Goal: Navigation & Orientation: Find specific page/section

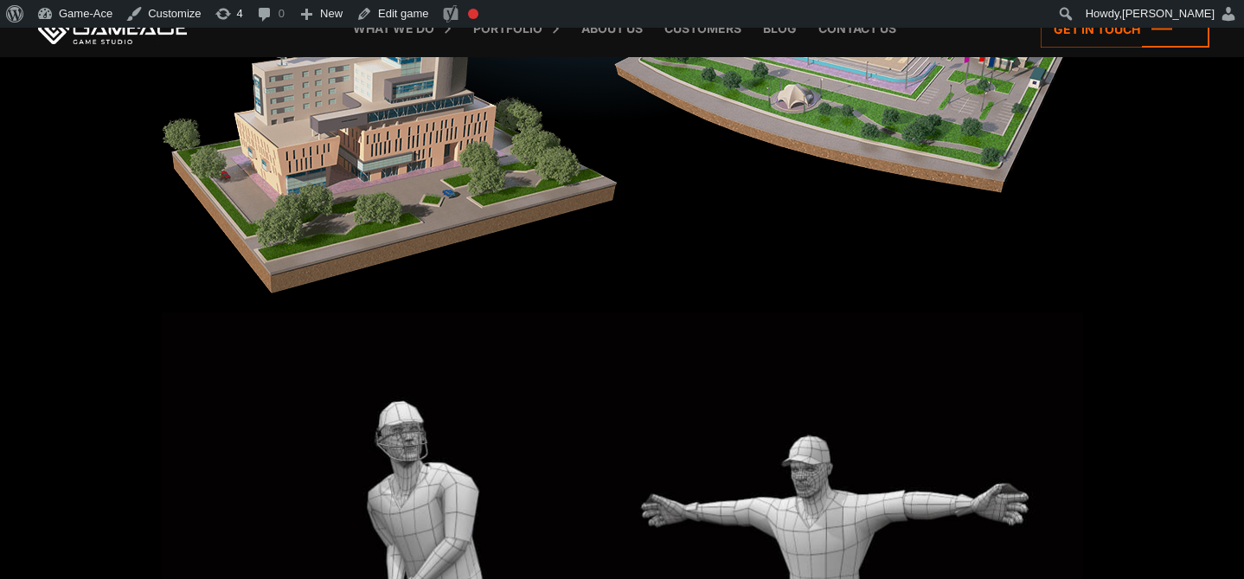
scroll to position [2239, 0]
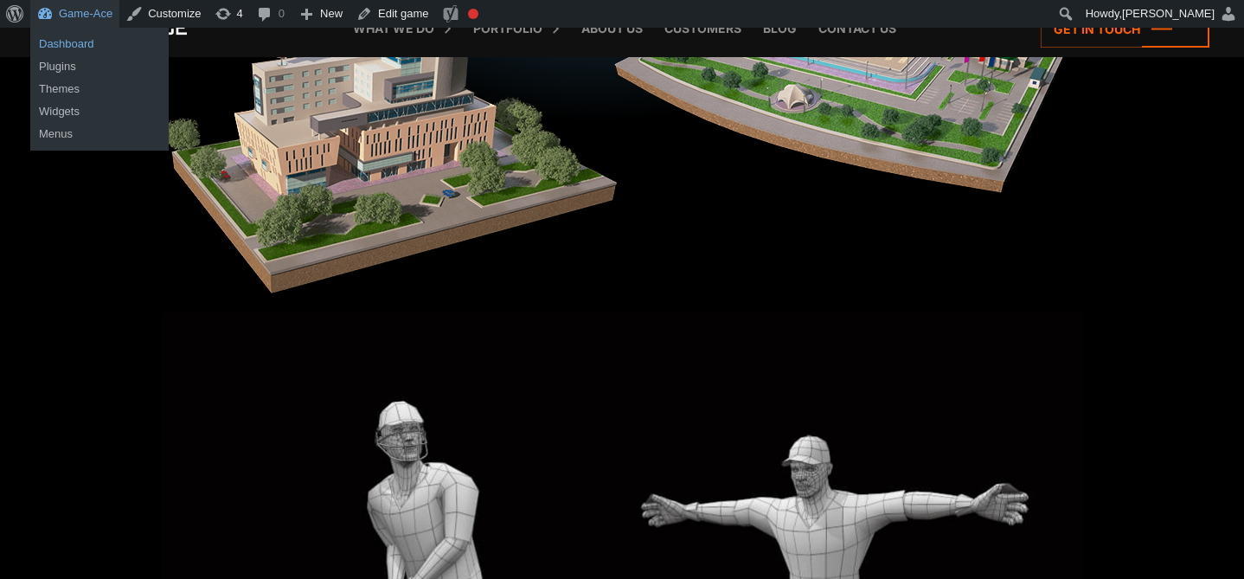
click at [71, 41] on link "Dashboard" at bounding box center [99, 44] width 138 height 22
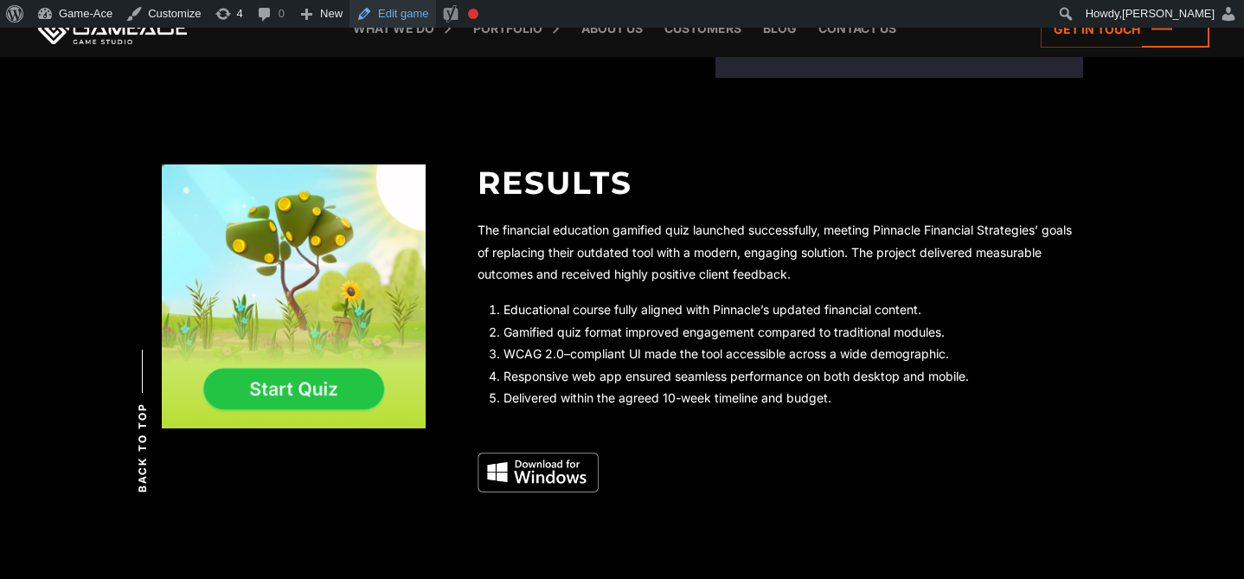
click at [401, 9] on link "Edit game" at bounding box center [392, 14] width 86 height 28
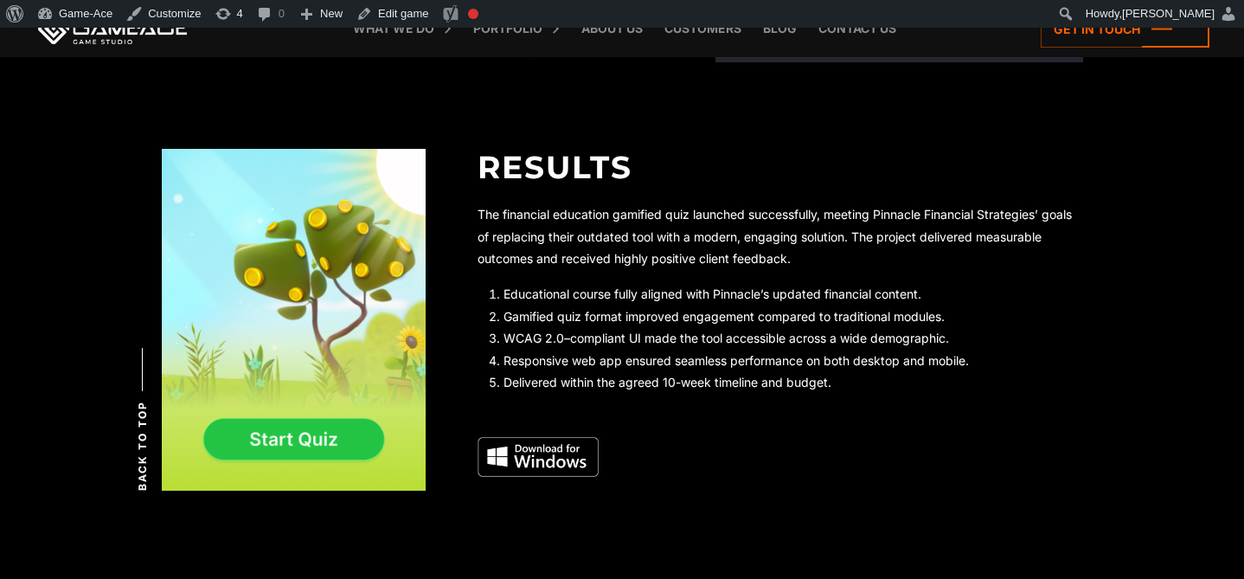
scroll to position [3424, 0]
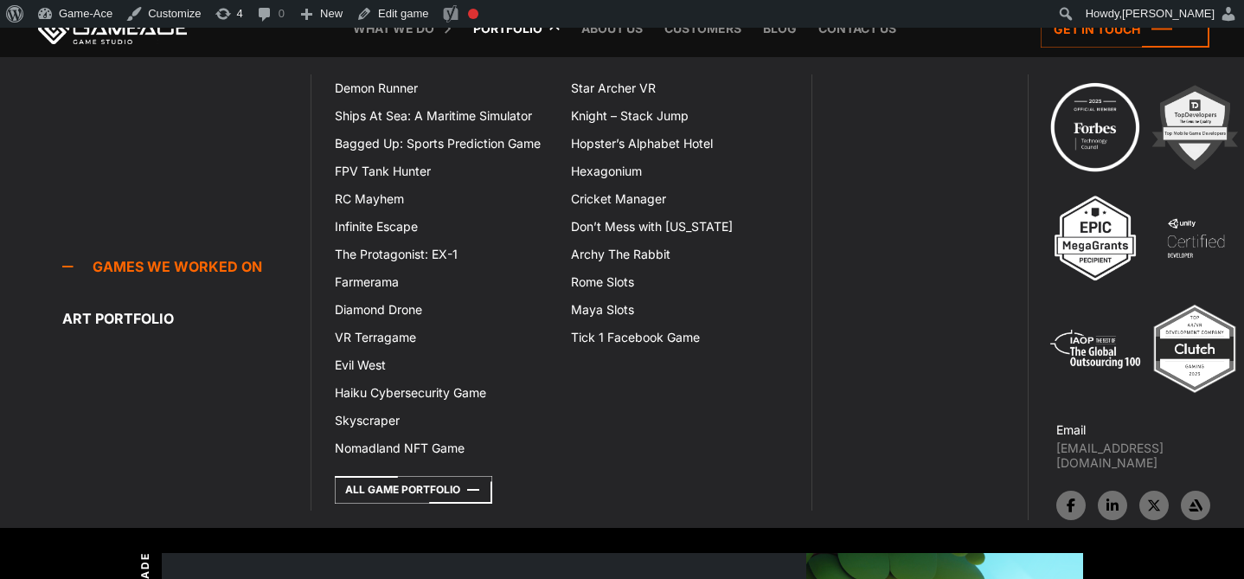
click at [510, 29] on link "Portfolio" at bounding box center [507, 28] width 86 height 57
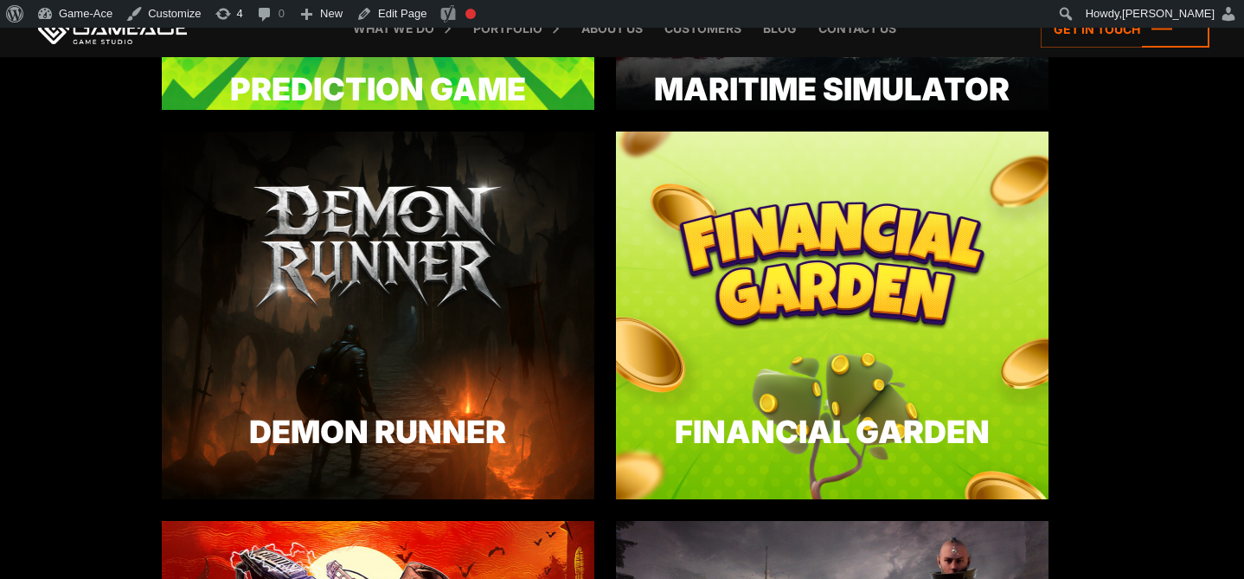
scroll to position [2414, 0]
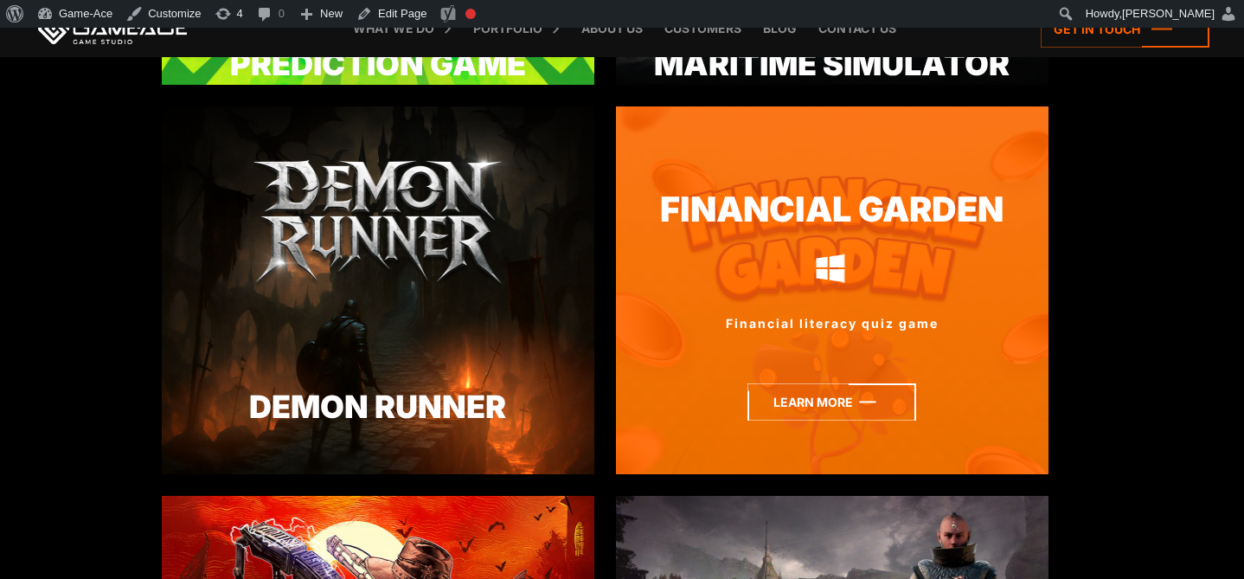
click at [846, 396] on icon at bounding box center [831, 401] width 169 height 37
